Goal: Navigation & Orientation: Find specific page/section

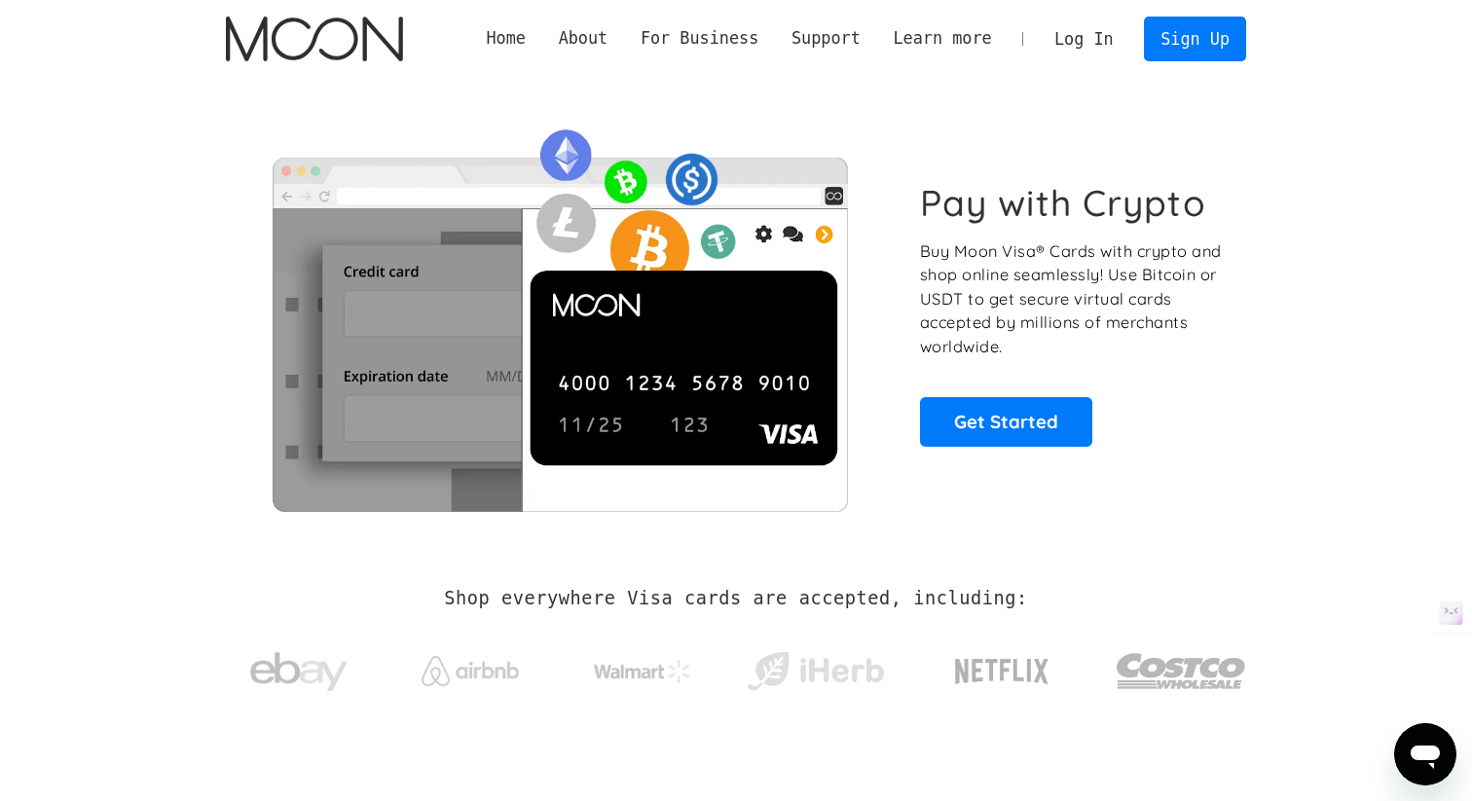
click at [515, 29] on link "Home" at bounding box center [506, 38] width 72 height 24
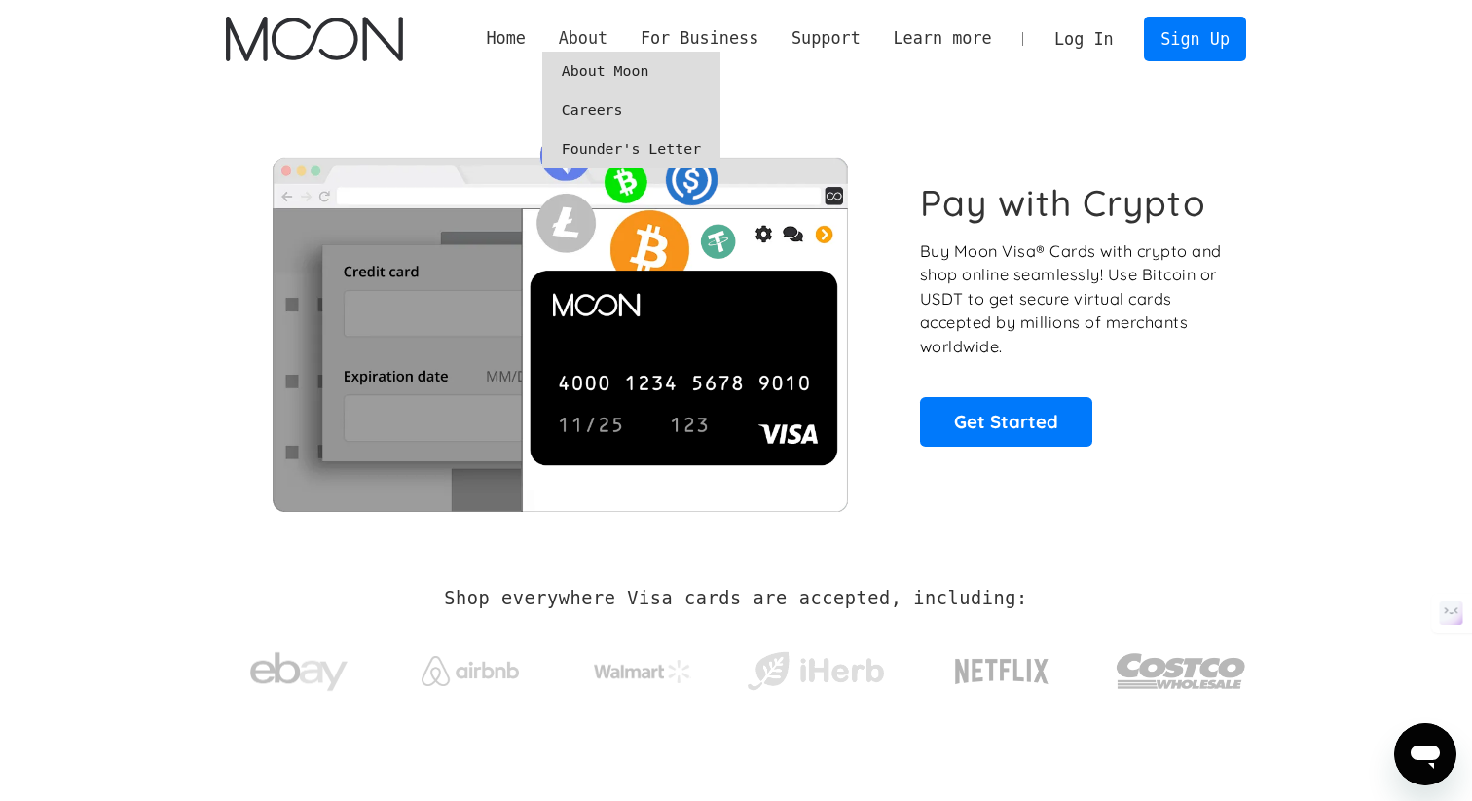
click at [574, 39] on div "About" at bounding box center [584, 38] width 50 height 24
click at [583, 105] on link "Careers" at bounding box center [631, 110] width 178 height 39
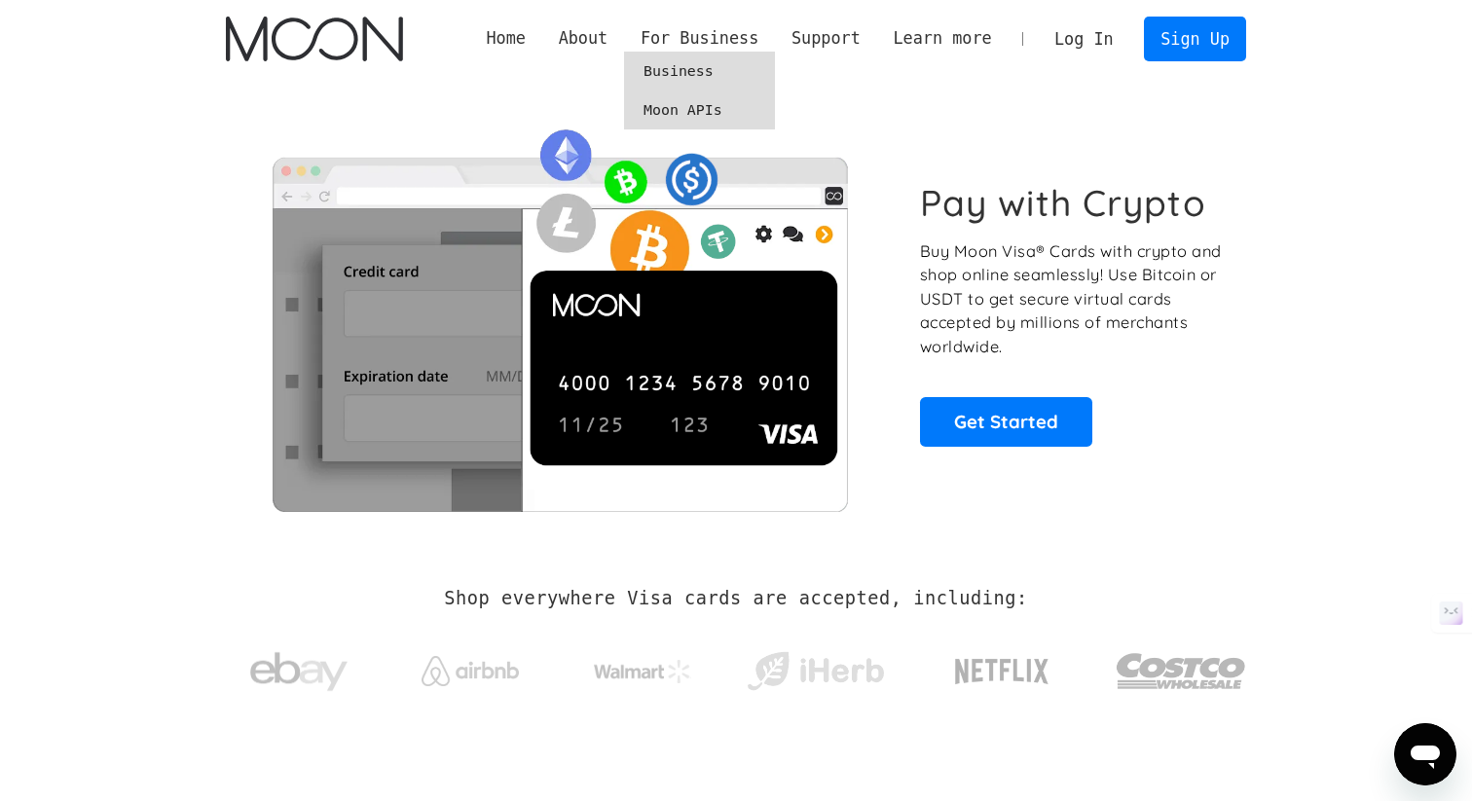
click at [698, 94] on link "Moon APIs" at bounding box center [699, 110] width 151 height 39
